Goal: Task Accomplishment & Management: Complete application form

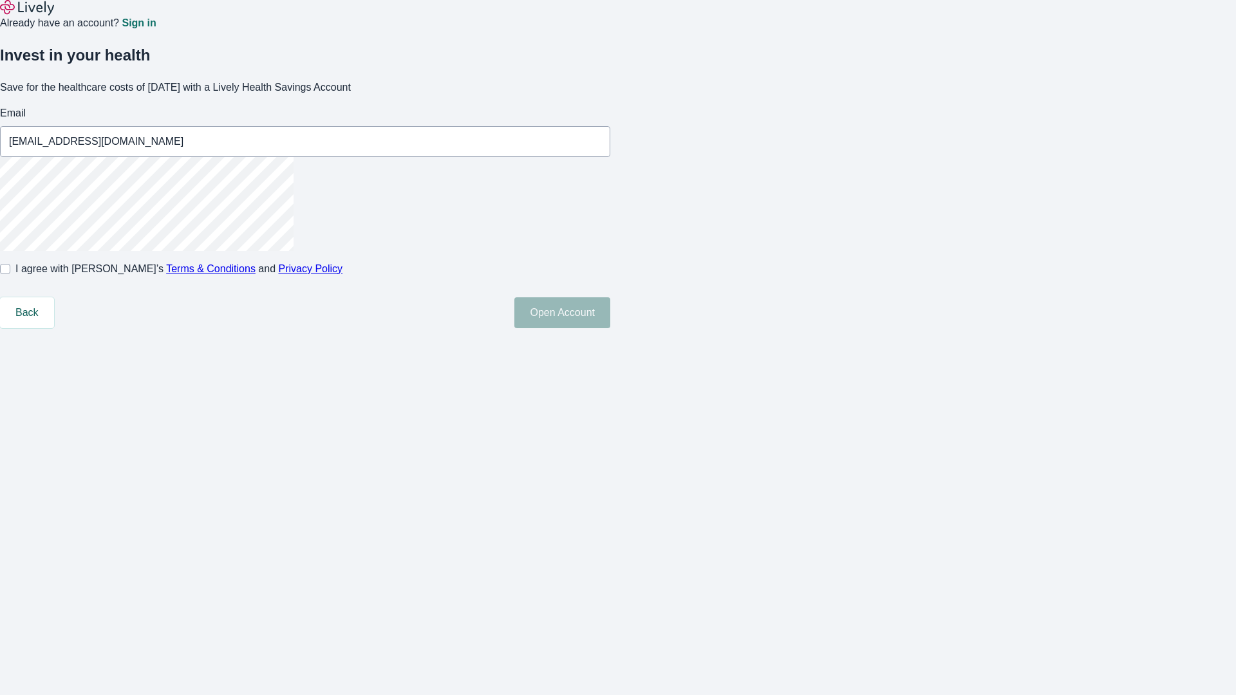
click at [10, 274] on input "I agree with Lively’s Terms & Conditions and Privacy Policy" at bounding box center [5, 269] width 10 height 10
checkbox input "true"
click at [610, 328] on button "Open Account" at bounding box center [562, 312] width 96 height 31
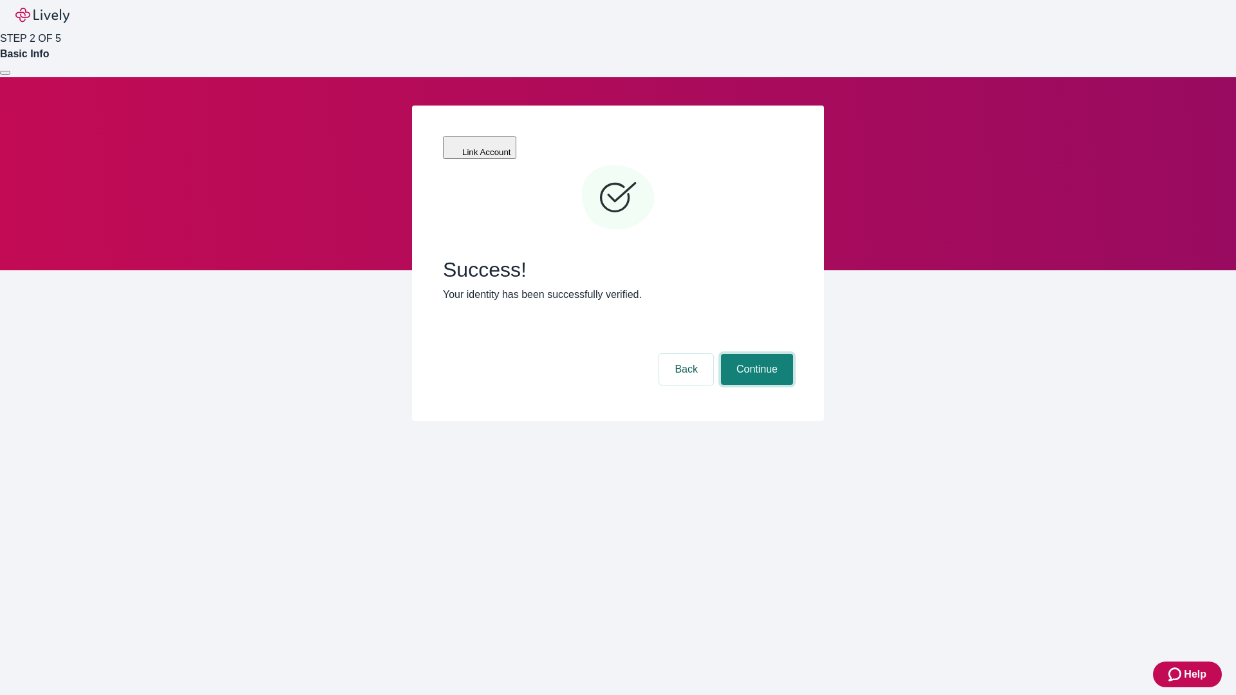
click at [755, 354] on button "Continue" at bounding box center [757, 369] width 72 height 31
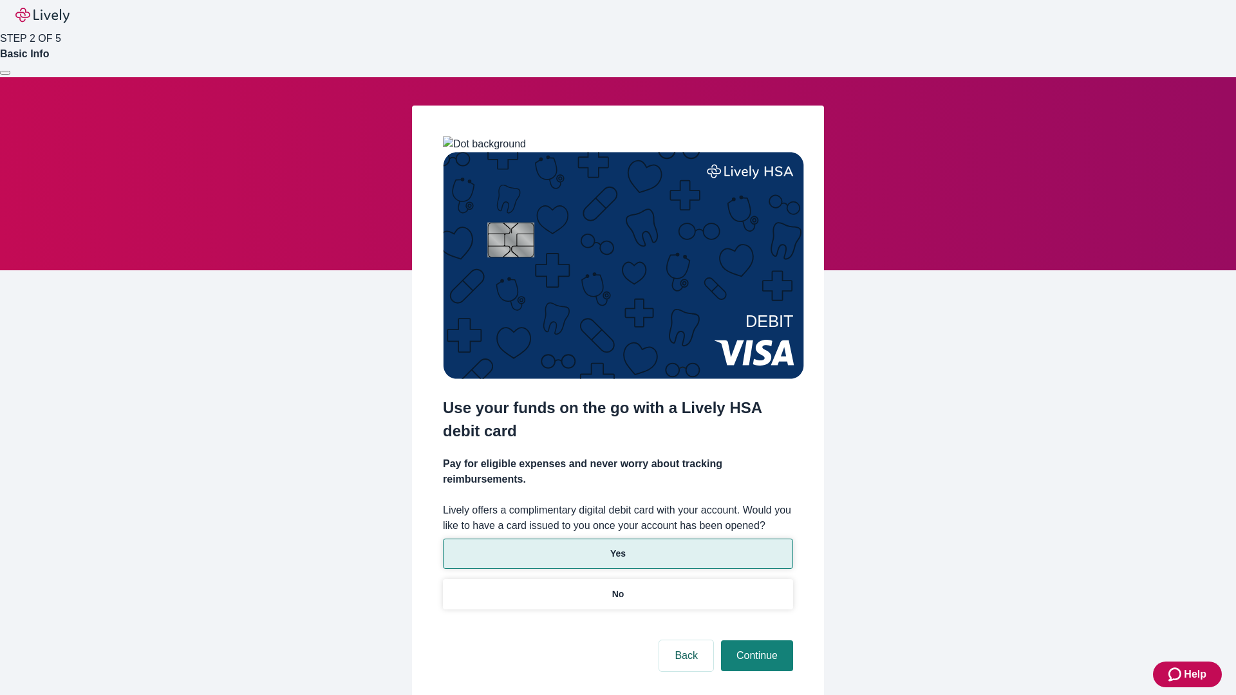
click at [617, 547] on p "Yes" at bounding box center [617, 554] width 15 height 14
click at [755, 640] on button "Continue" at bounding box center [757, 655] width 72 height 31
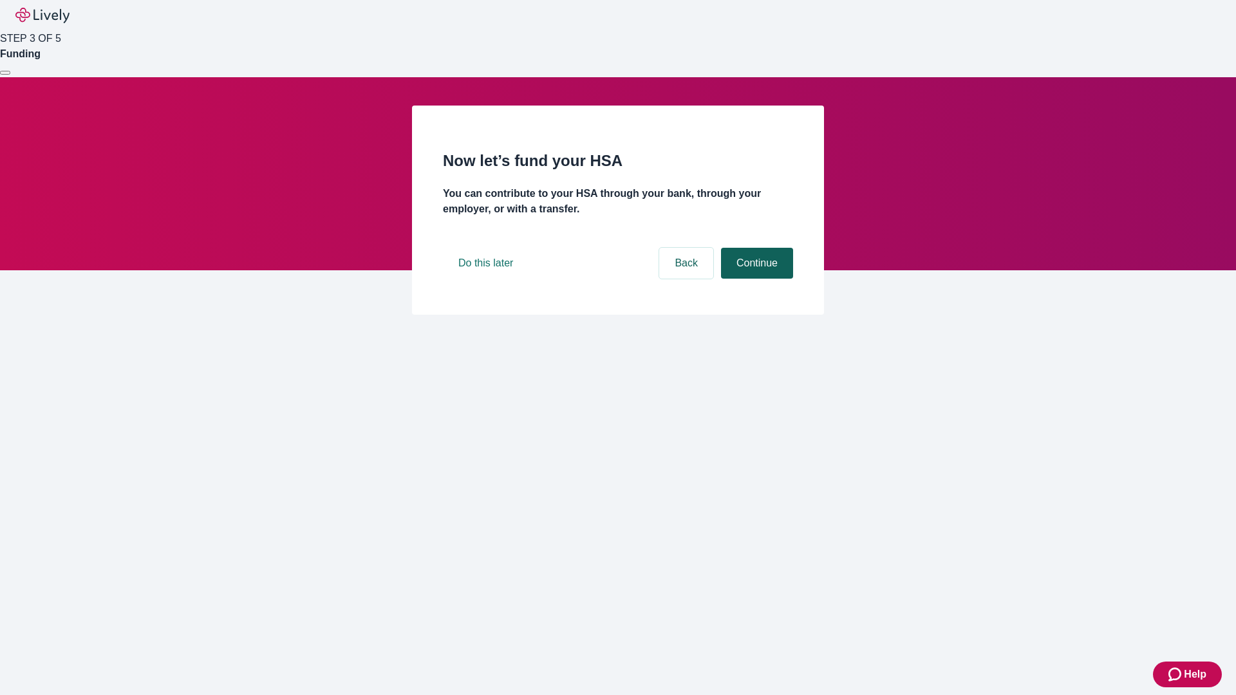
click at [755, 279] on button "Continue" at bounding box center [757, 263] width 72 height 31
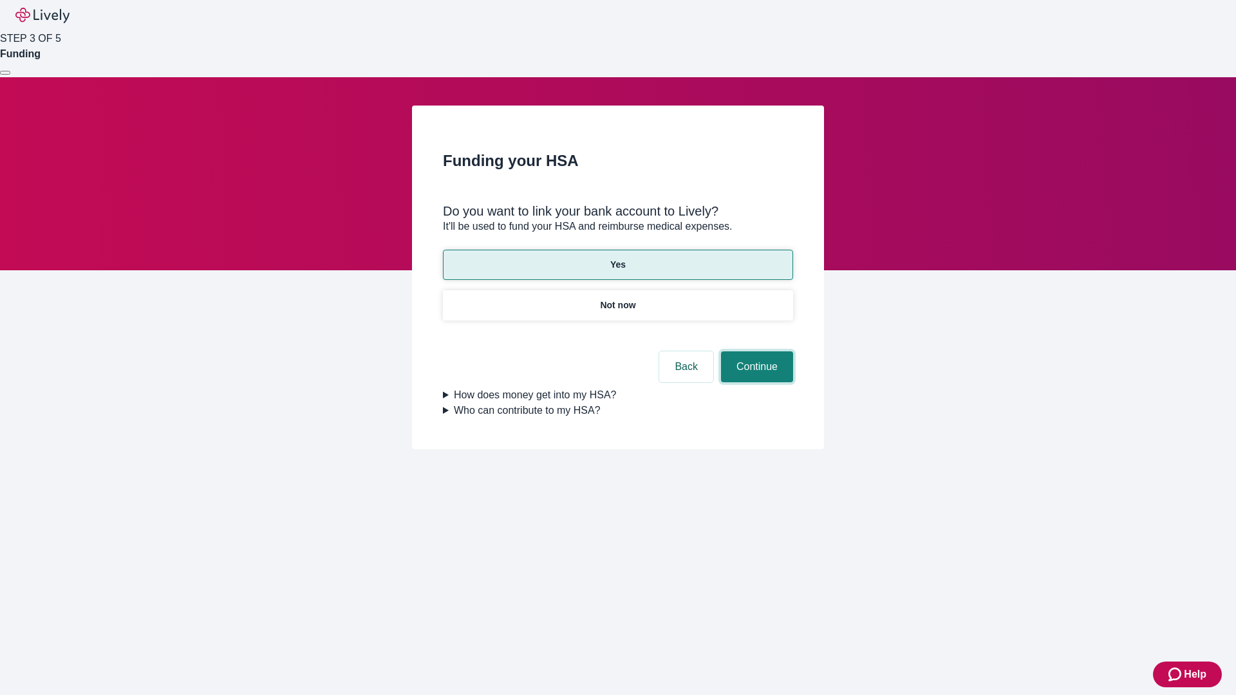
click at [755, 351] on button "Continue" at bounding box center [757, 366] width 72 height 31
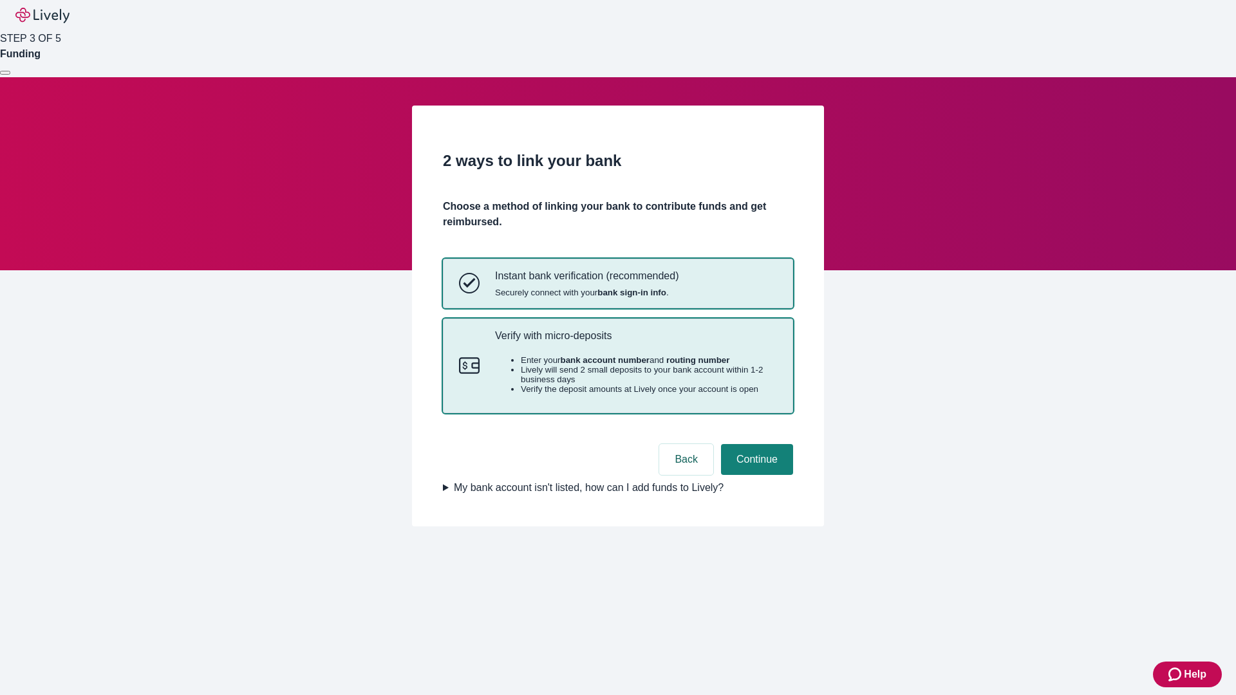
click at [635, 342] on p "Verify with micro-deposits" at bounding box center [636, 336] width 282 height 12
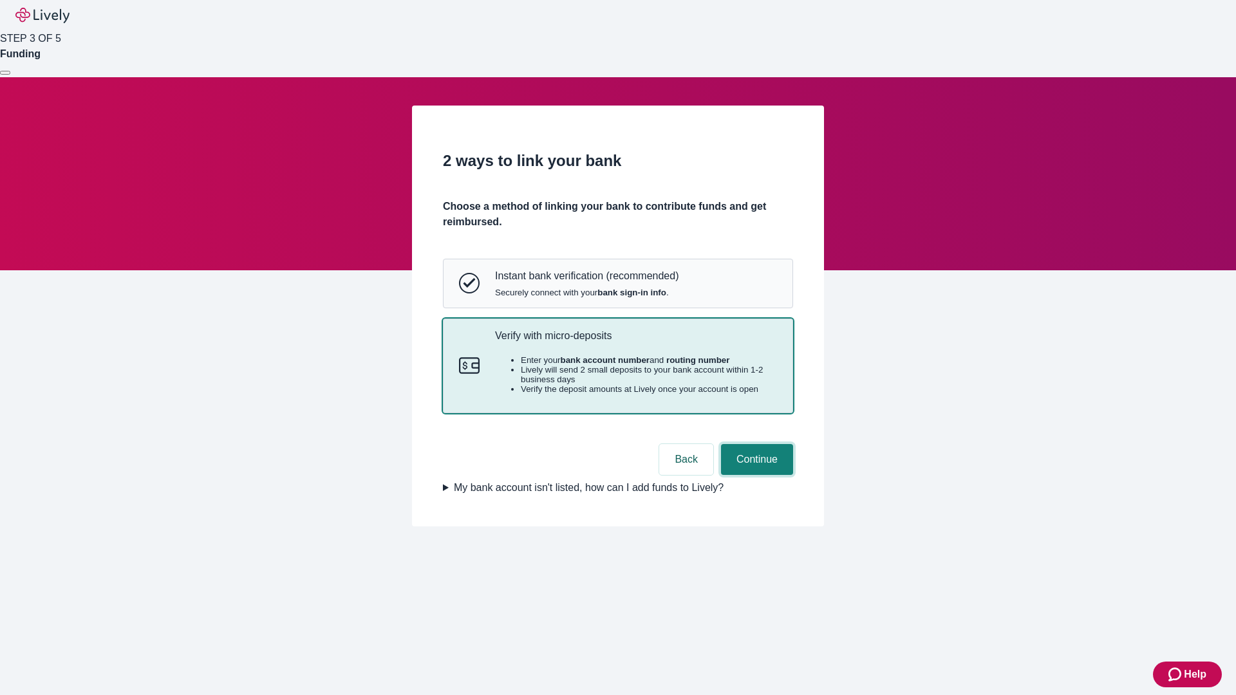
click at [755, 475] on button "Continue" at bounding box center [757, 459] width 72 height 31
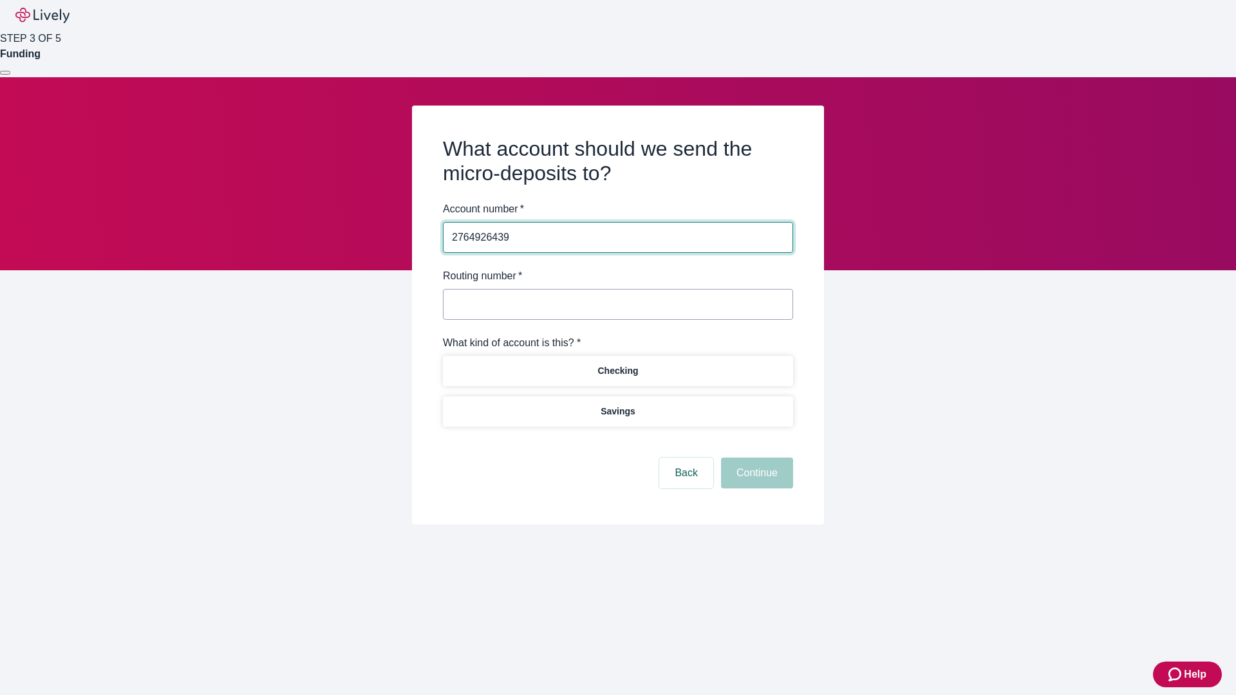
type input "2764926439"
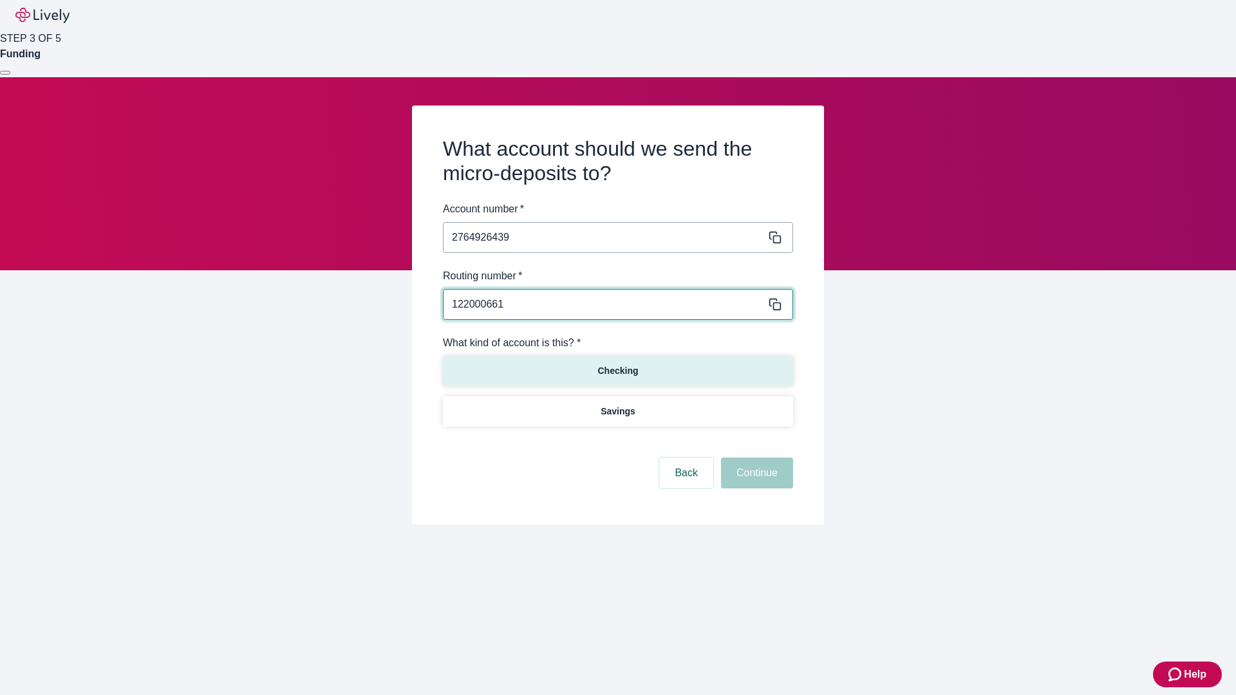
type input "122000661"
click at [617, 370] on p "Checking" at bounding box center [617, 371] width 41 height 14
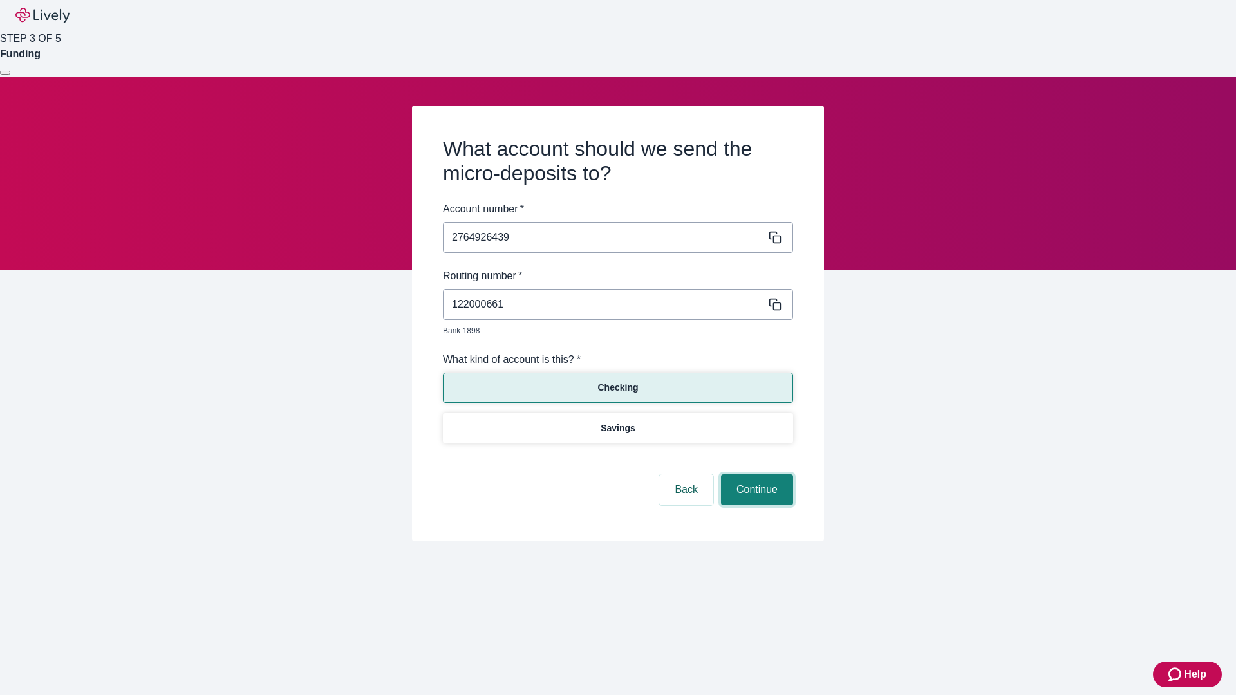
click at [755, 475] on button "Continue" at bounding box center [757, 489] width 72 height 31
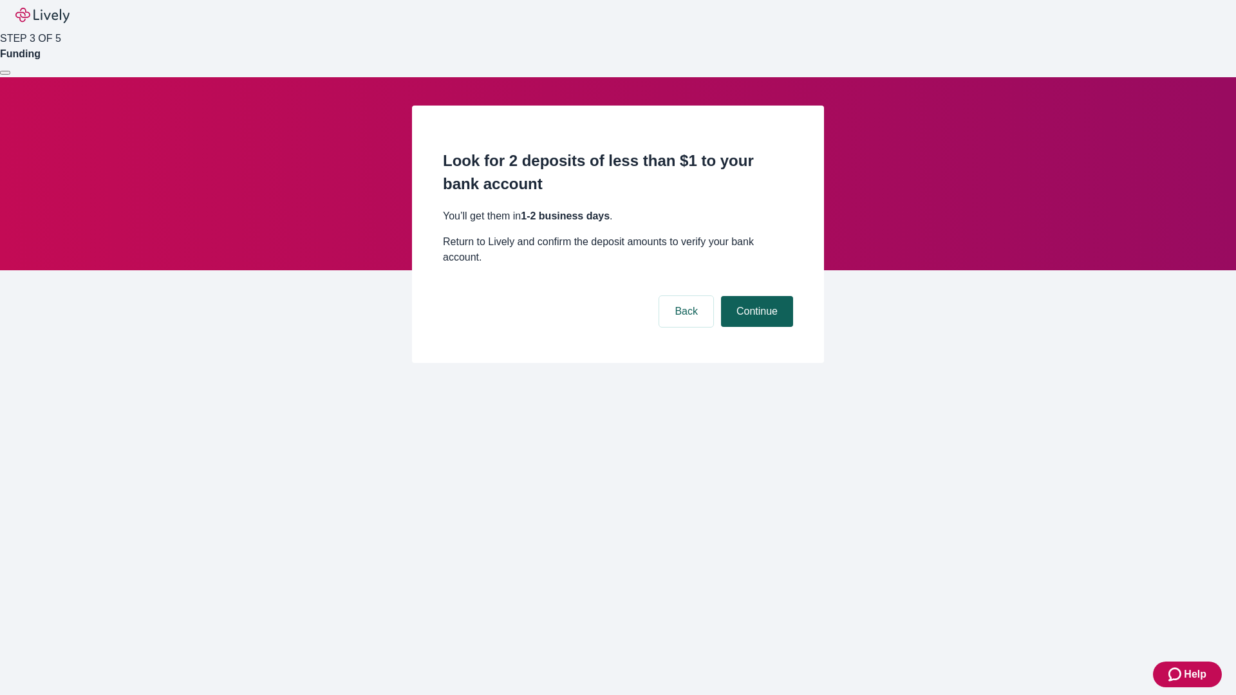
click at [755, 296] on button "Continue" at bounding box center [757, 311] width 72 height 31
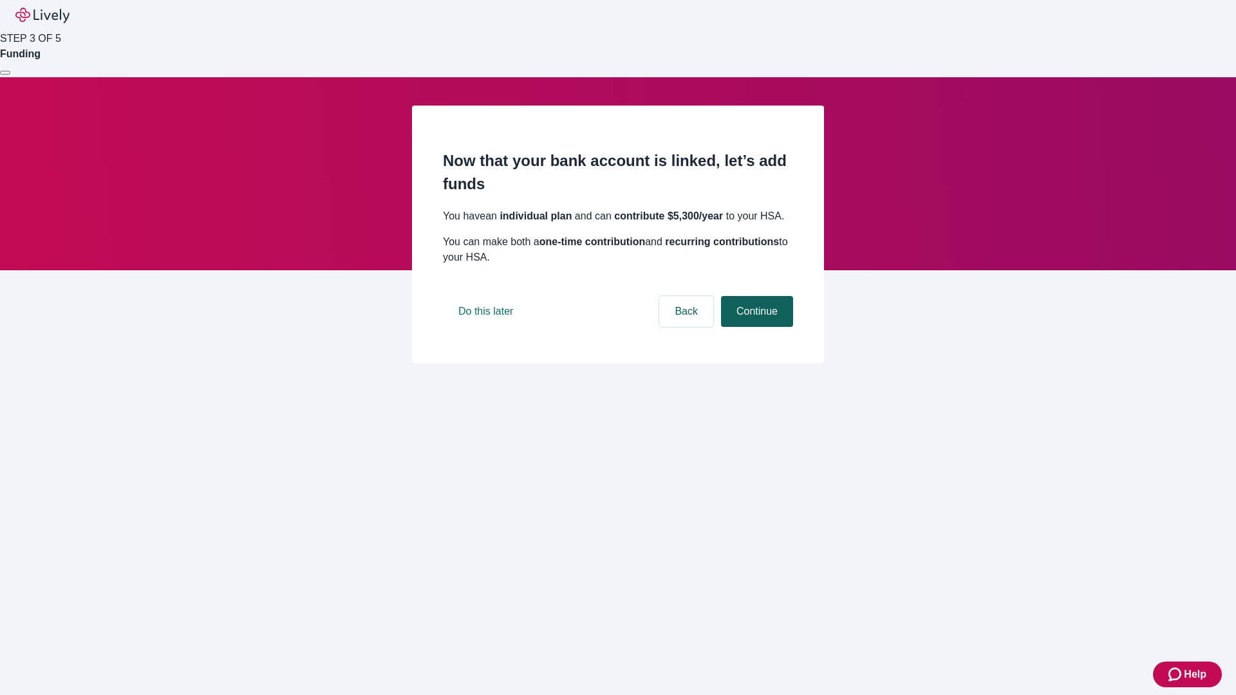
click at [755, 327] on button "Continue" at bounding box center [757, 311] width 72 height 31
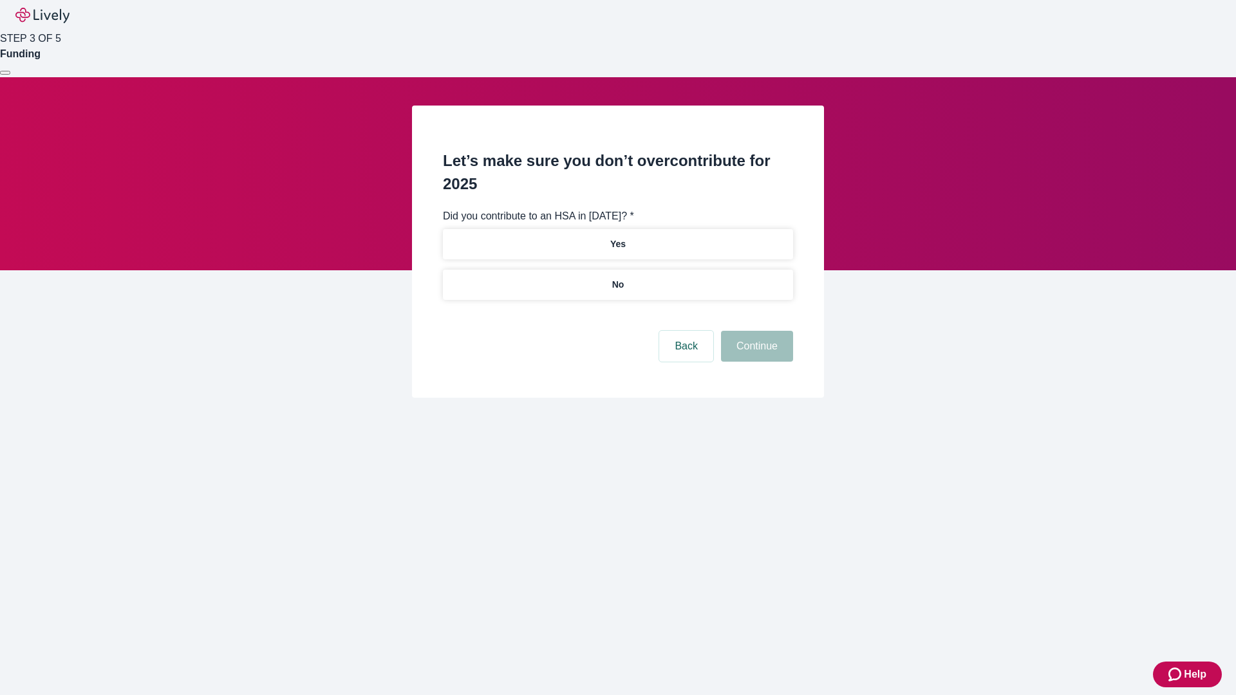
click at [617, 278] on p "No" at bounding box center [618, 285] width 12 height 14
click at [755, 331] on button "Continue" at bounding box center [757, 346] width 72 height 31
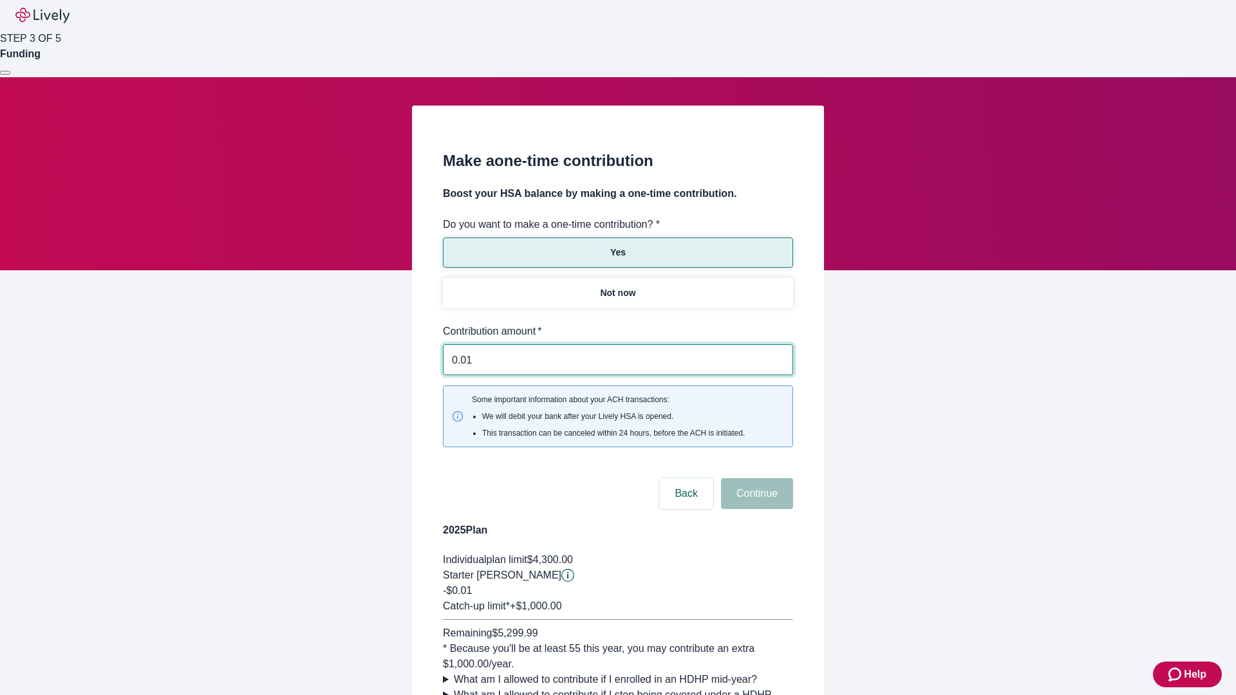
type input "0.01"
click at [755, 478] on button "Continue" at bounding box center [757, 493] width 72 height 31
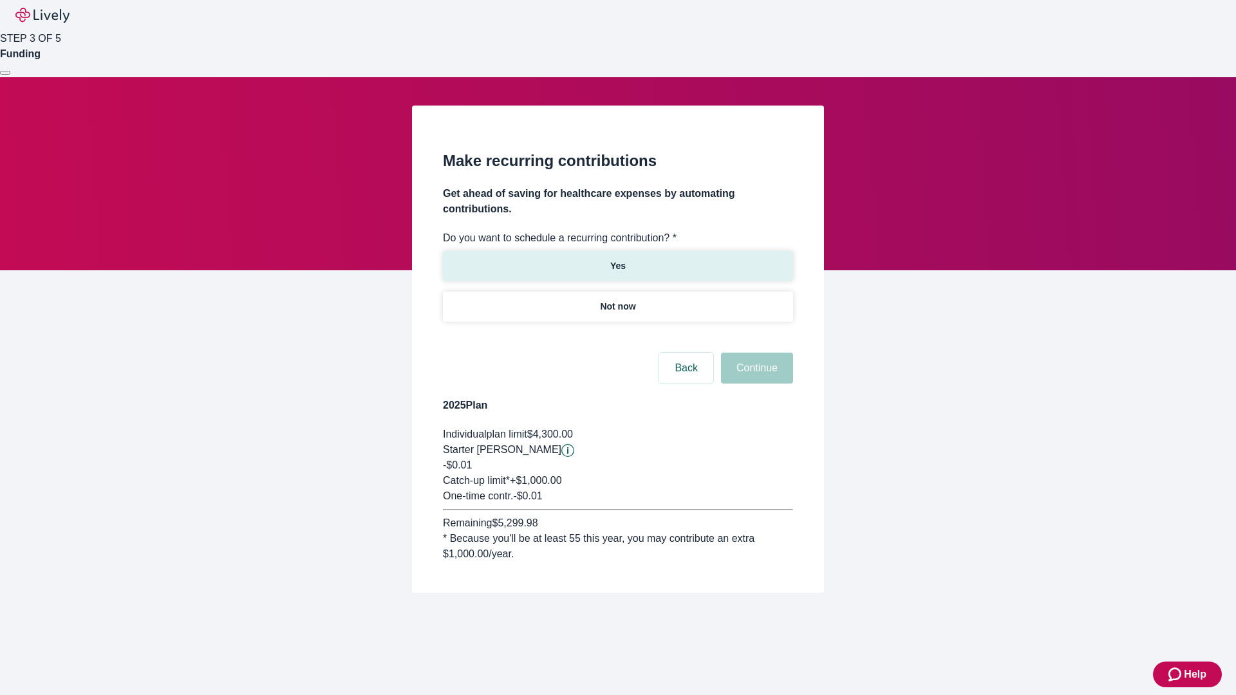
click at [617, 259] on p "Yes" at bounding box center [617, 266] width 15 height 14
click at [617, 337] on body "Help STEP 3 OF 5 Funding Make recurring contributions Get ahead of saving for h…" at bounding box center [618, 327] width 1236 height 655
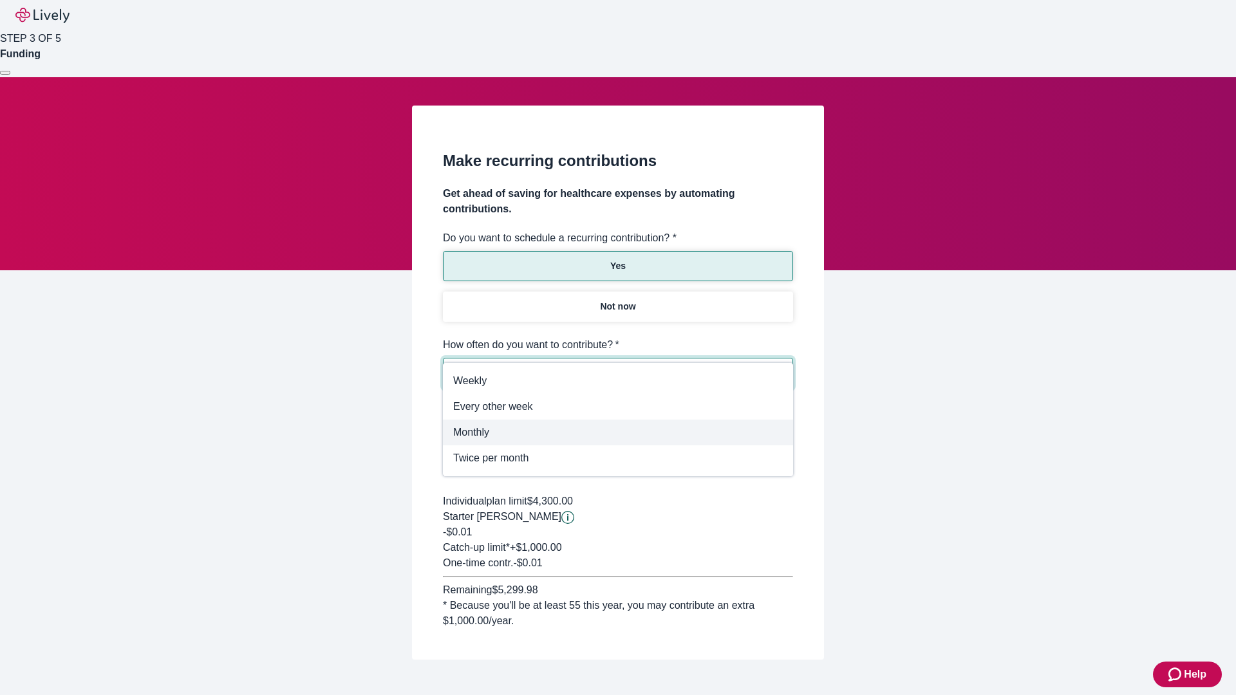
click at [618, 433] on span "Monthly" at bounding box center [618, 432] width 330 height 15
type input "Monthly"
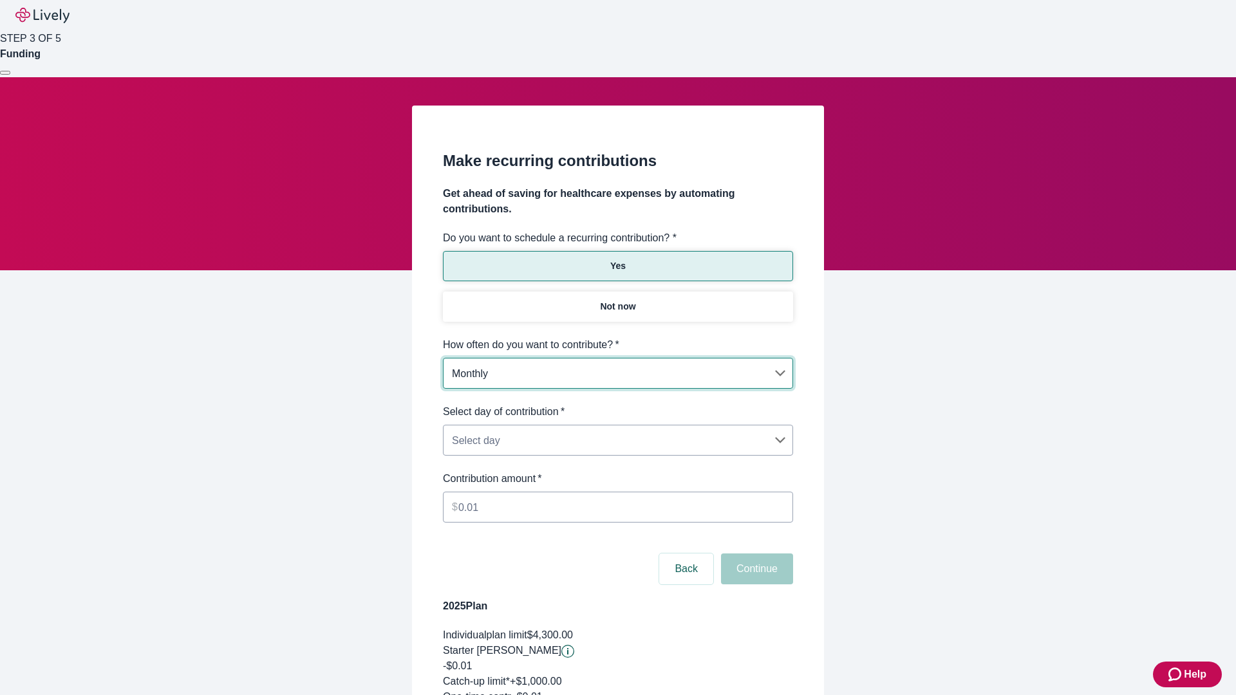
click at [617, 404] on body "Help STEP 3 OF 5 Funding Make recurring contributions Get ahead of saving for h…" at bounding box center [618, 427] width 1236 height 855
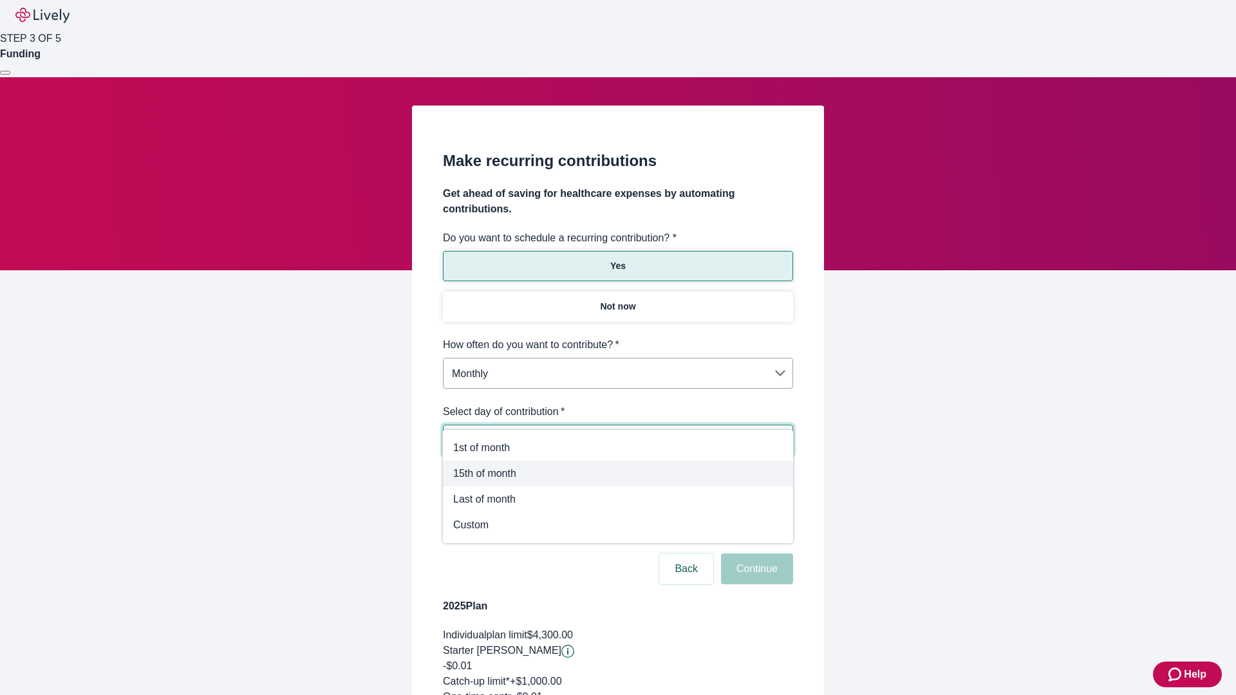
click at [618, 474] on span "15th of month" at bounding box center [618, 473] width 330 height 15
type input "Monthly15th"
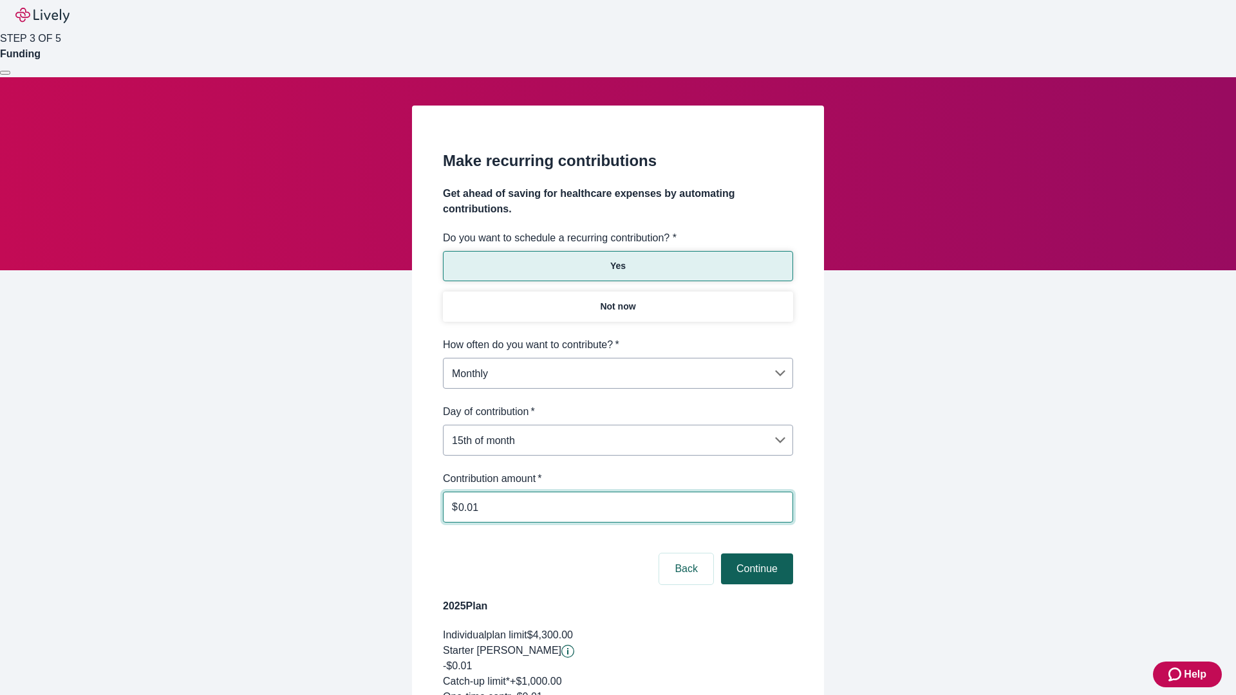
click at [755, 554] on button "Continue" at bounding box center [757, 569] width 72 height 31
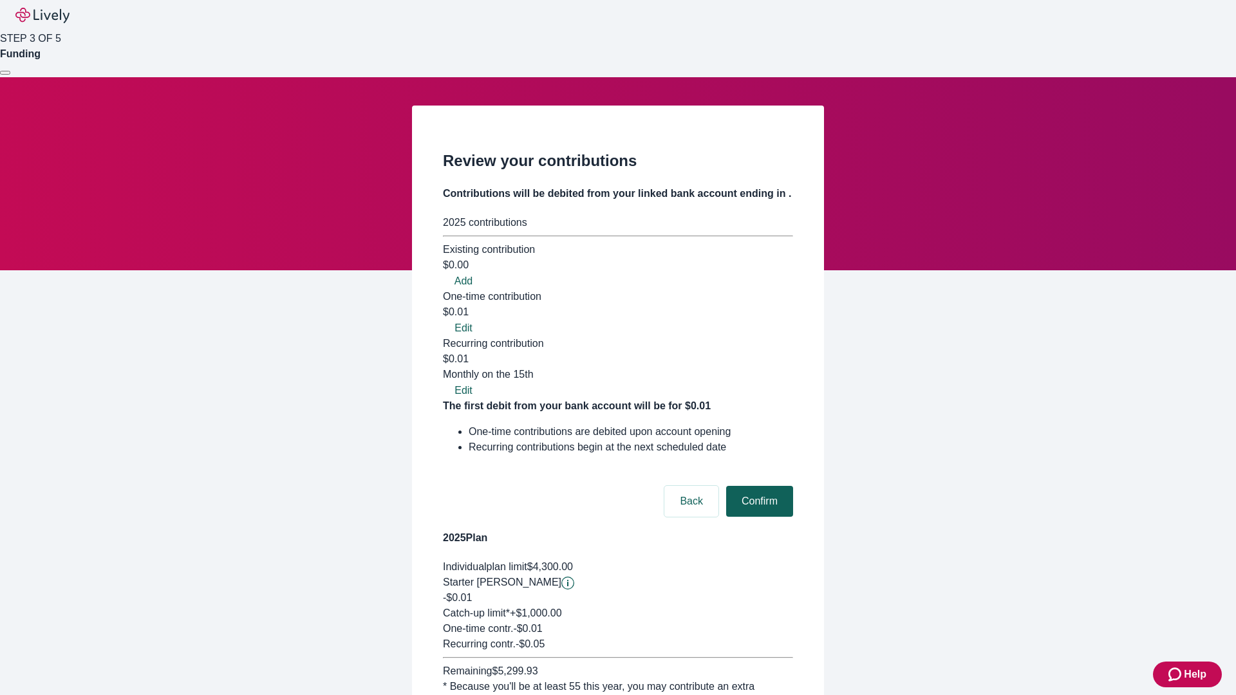
click at [758, 486] on button "Confirm" at bounding box center [759, 501] width 67 height 31
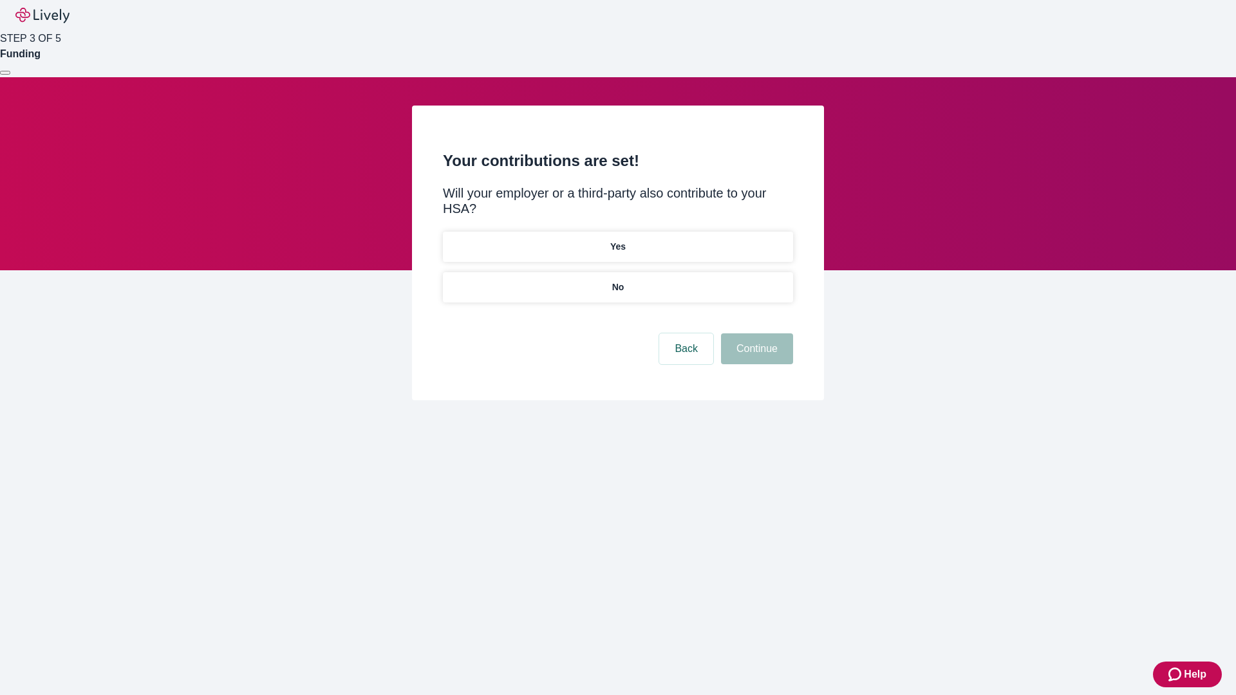
click at [617, 240] on p "Yes" at bounding box center [617, 247] width 15 height 14
click at [755, 333] on button "Continue" at bounding box center [757, 348] width 72 height 31
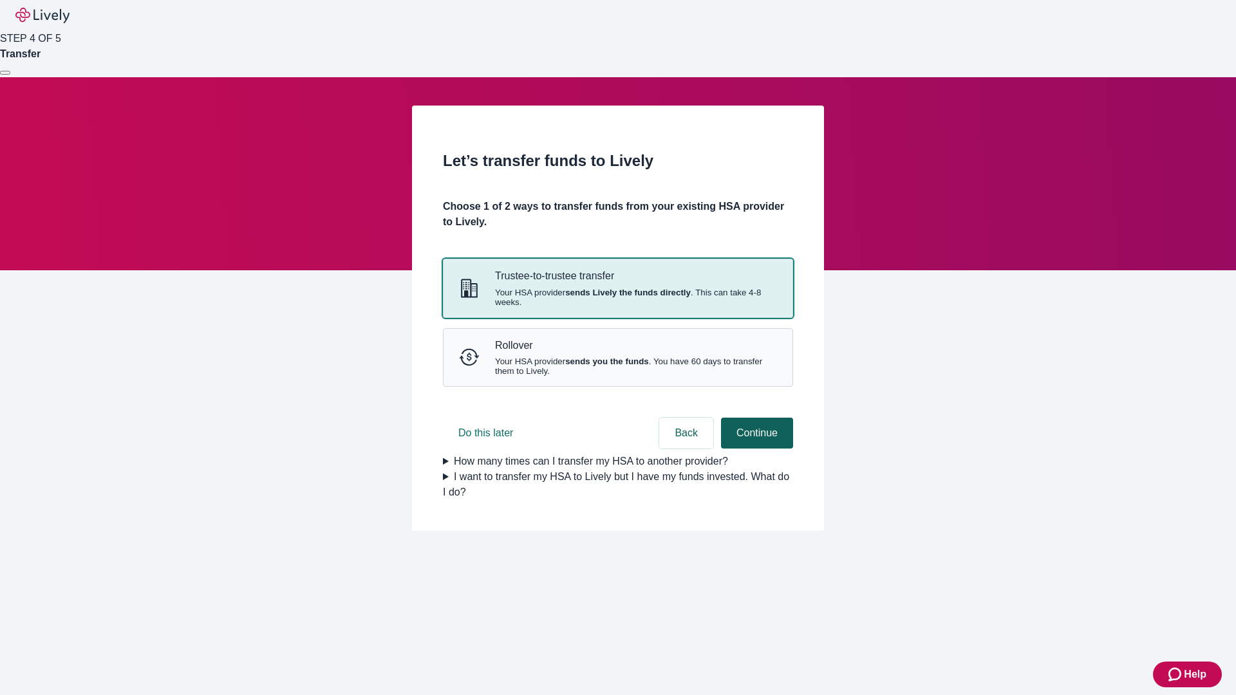
click at [617, 297] on strong "sends Lively the funds directly" at bounding box center [628, 293] width 126 height 10
click at [755, 449] on button "Continue" at bounding box center [757, 433] width 72 height 31
